Goal: Transaction & Acquisition: Purchase product/service

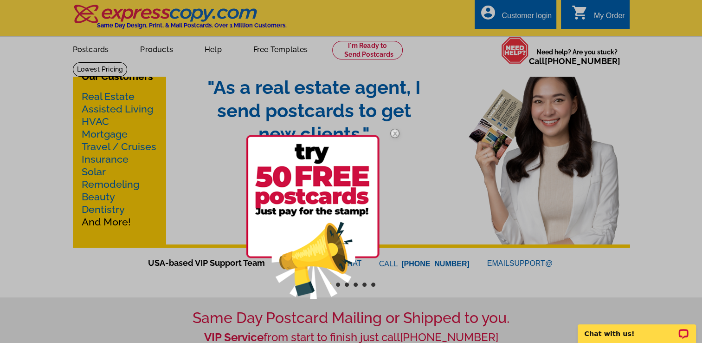
click at [279, 52] on div at bounding box center [351, 171] width 702 height 343
click at [395, 134] on img at bounding box center [395, 133] width 27 height 27
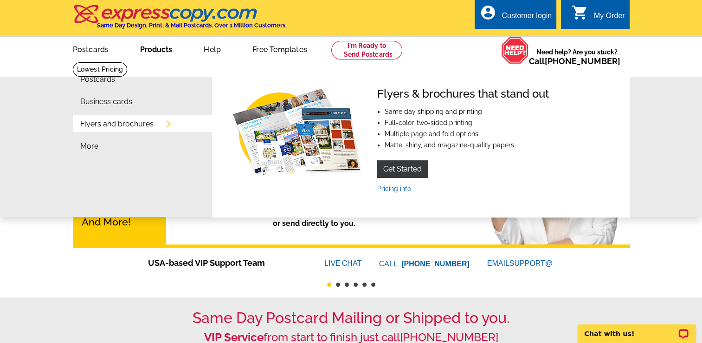
click at [106, 127] on link "Flyers and brochures" at bounding box center [116, 123] width 73 height 7
